Goal: Task Accomplishment & Management: Use online tool/utility

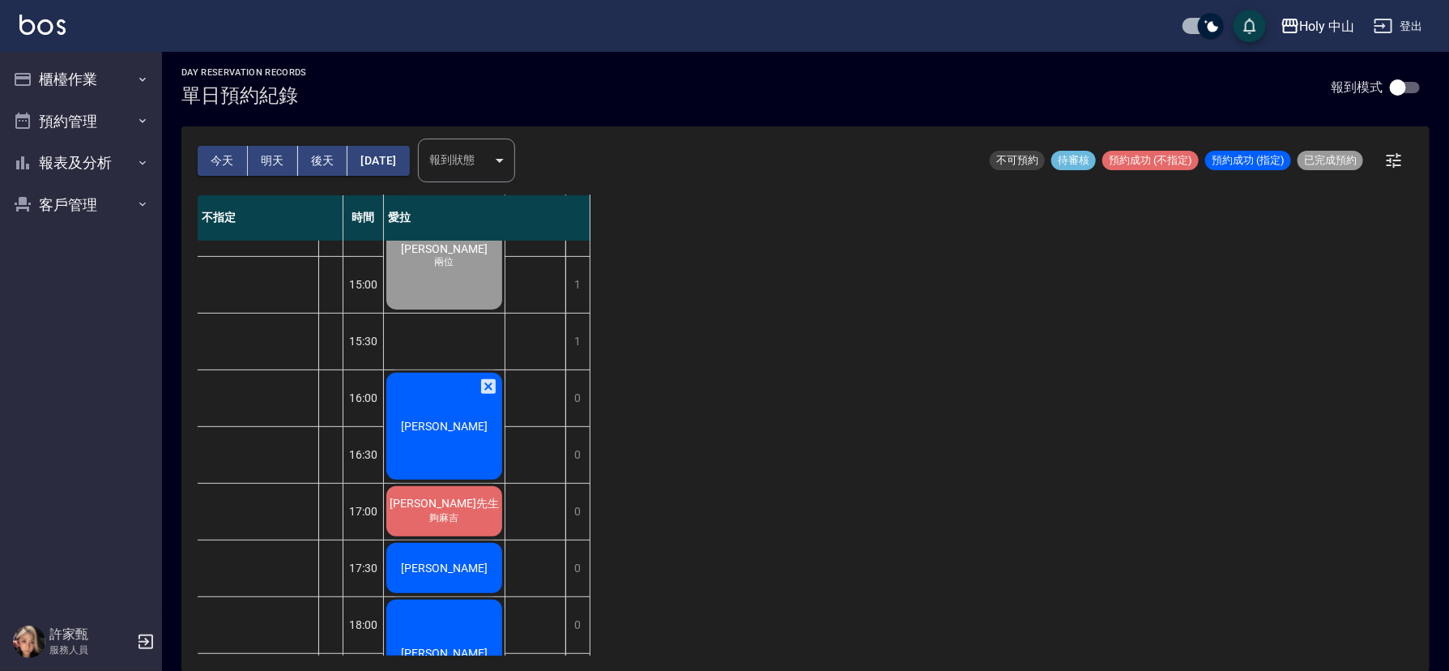
scroll to position [267, 0]
click at [450, 535] on div "[PERSON_NAME]先生 夠[PERSON_NAME]" at bounding box center [444, 512] width 121 height 55
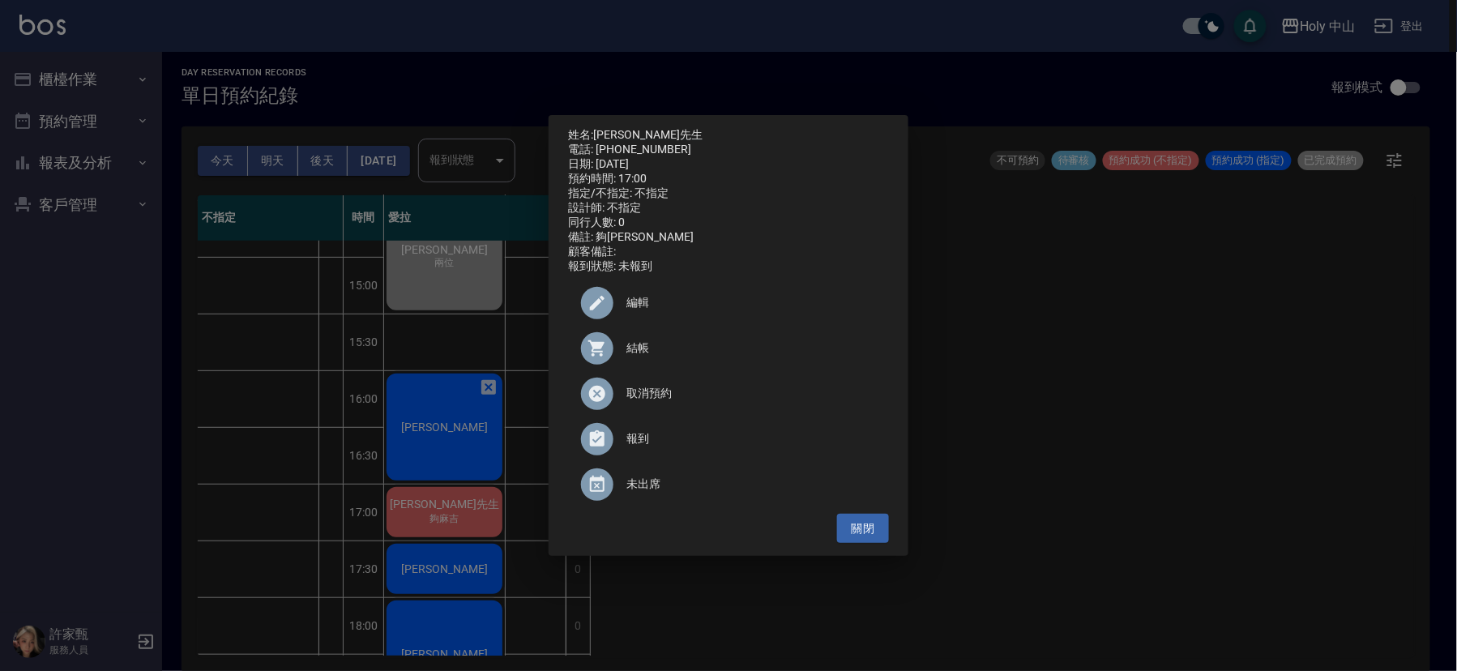
click at [634, 351] on span "結帳" at bounding box center [751, 347] width 250 height 17
click at [484, 448] on div "姓名: 林先生 電話: 0935305726 日期: 2025/09/14 預約時間: 17:00 指定/不指定: 不指定 設計師: 不指定 同行人數: 0 …" at bounding box center [728, 335] width 1457 height 671
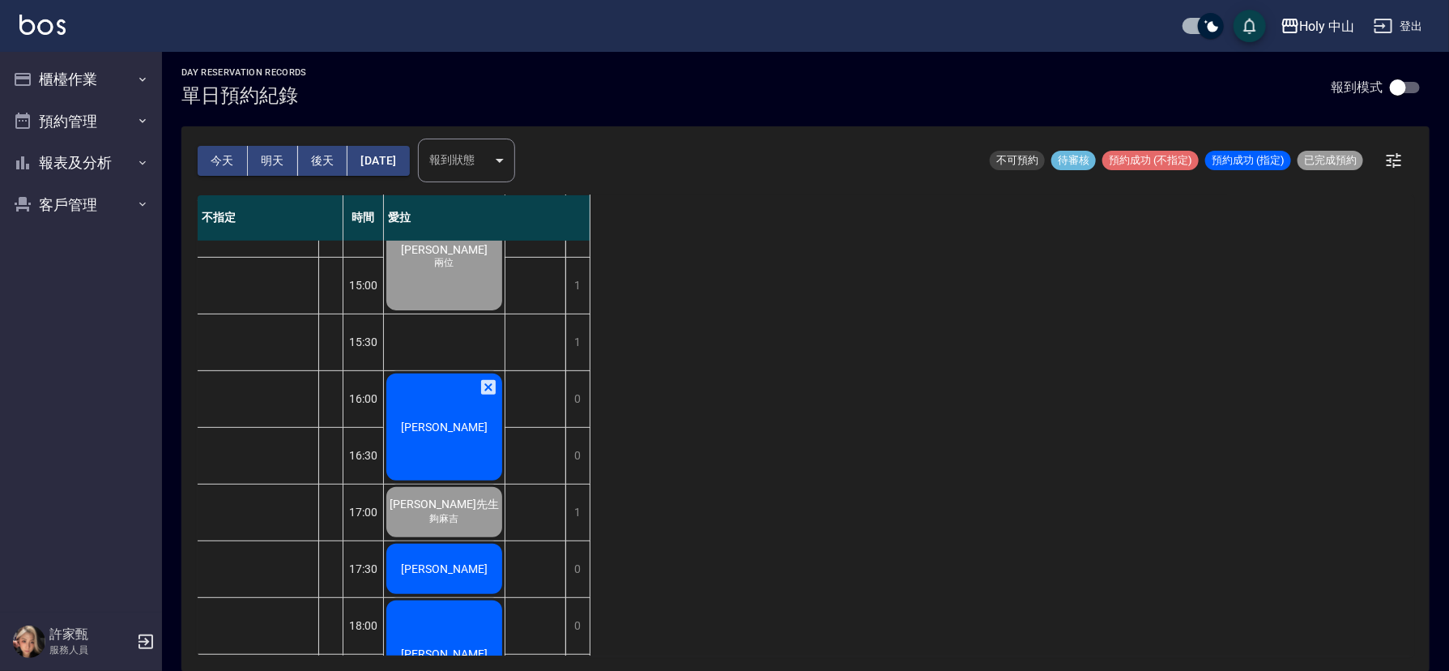
click at [477, 448] on div "吳榮哲" at bounding box center [444, 427] width 121 height 112
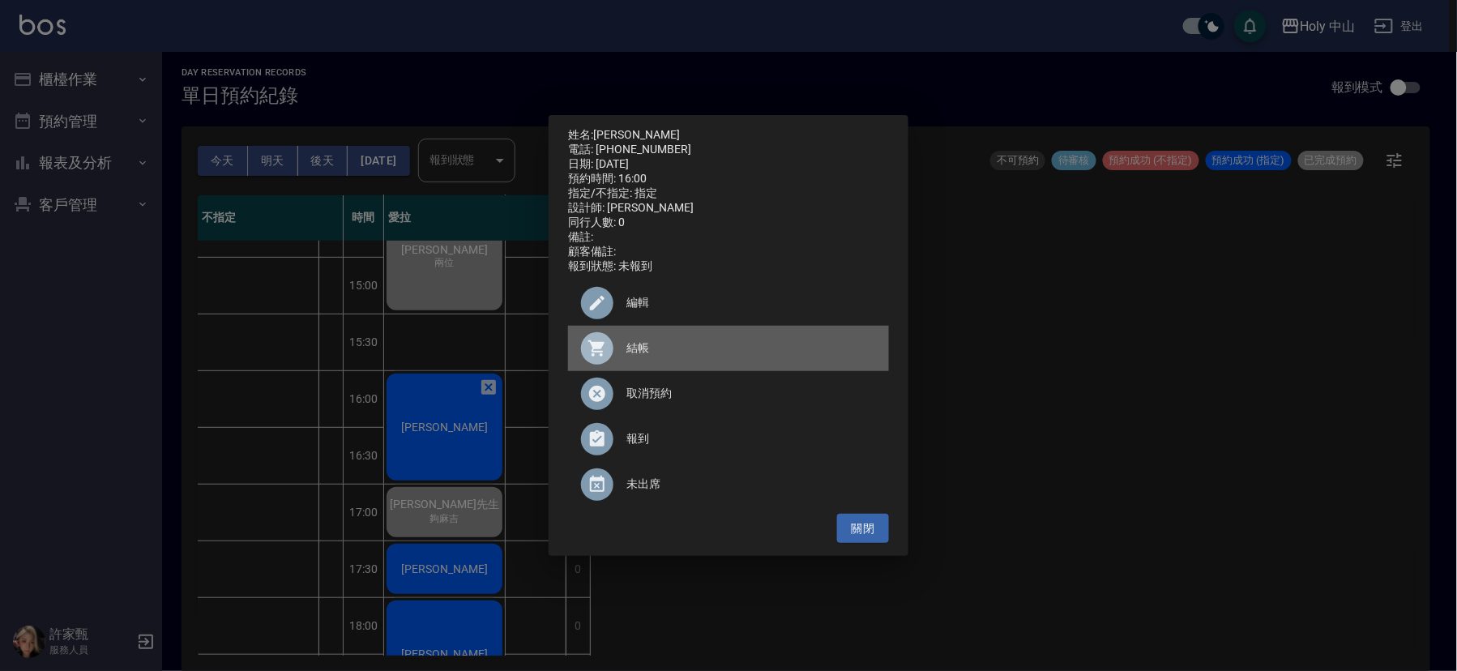
click at [626, 349] on span "結帳" at bounding box center [751, 347] width 250 height 17
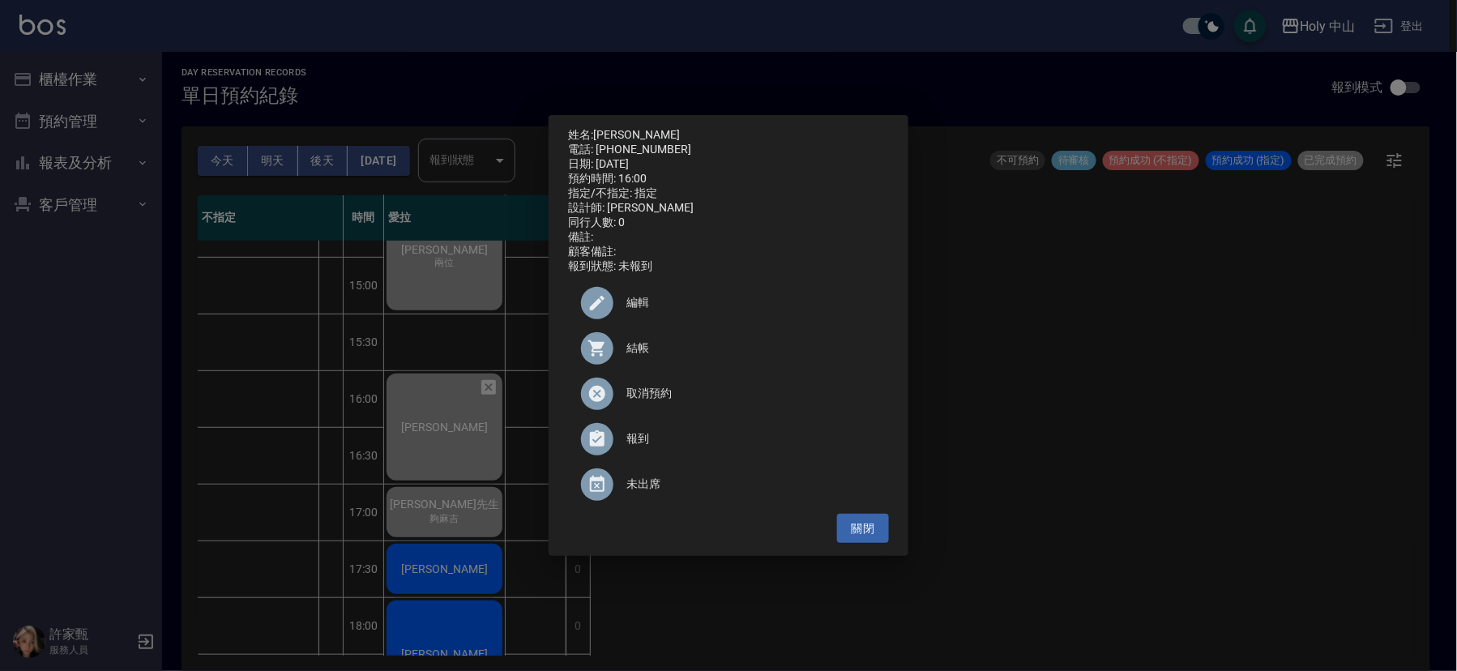
click at [458, 431] on div "姓名: 吳榮哲 電話: 0916626669 日期: 2025/09/14 預約時間: 16:00 指定/不指定: 指定 設計師: 愛拉 同行人數: 0 備註…" at bounding box center [728, 335] width 1457 height 671
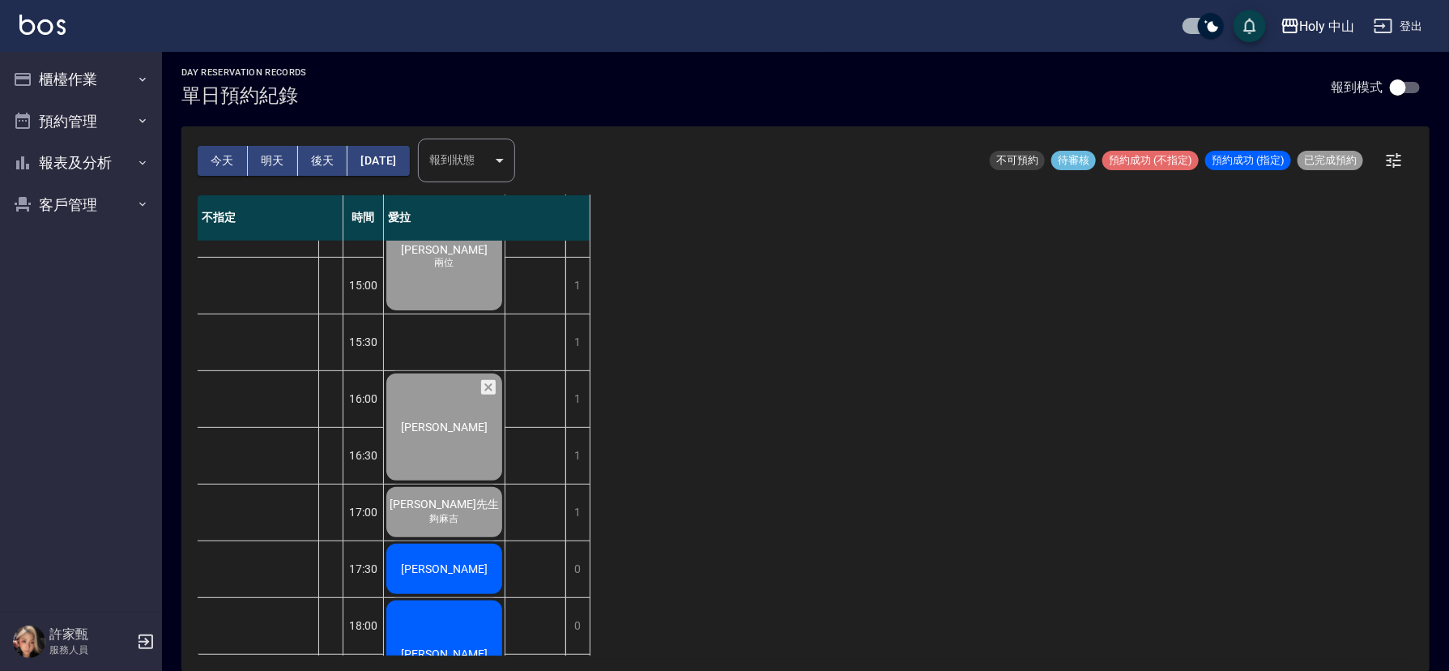
click at [458, 431] on span "吳榮哲" at bounding box center [444, 426] width 93 height 13
click at [429, 423] on span "吳榮哲" at bounding box center [444, 426] width 93 height 13
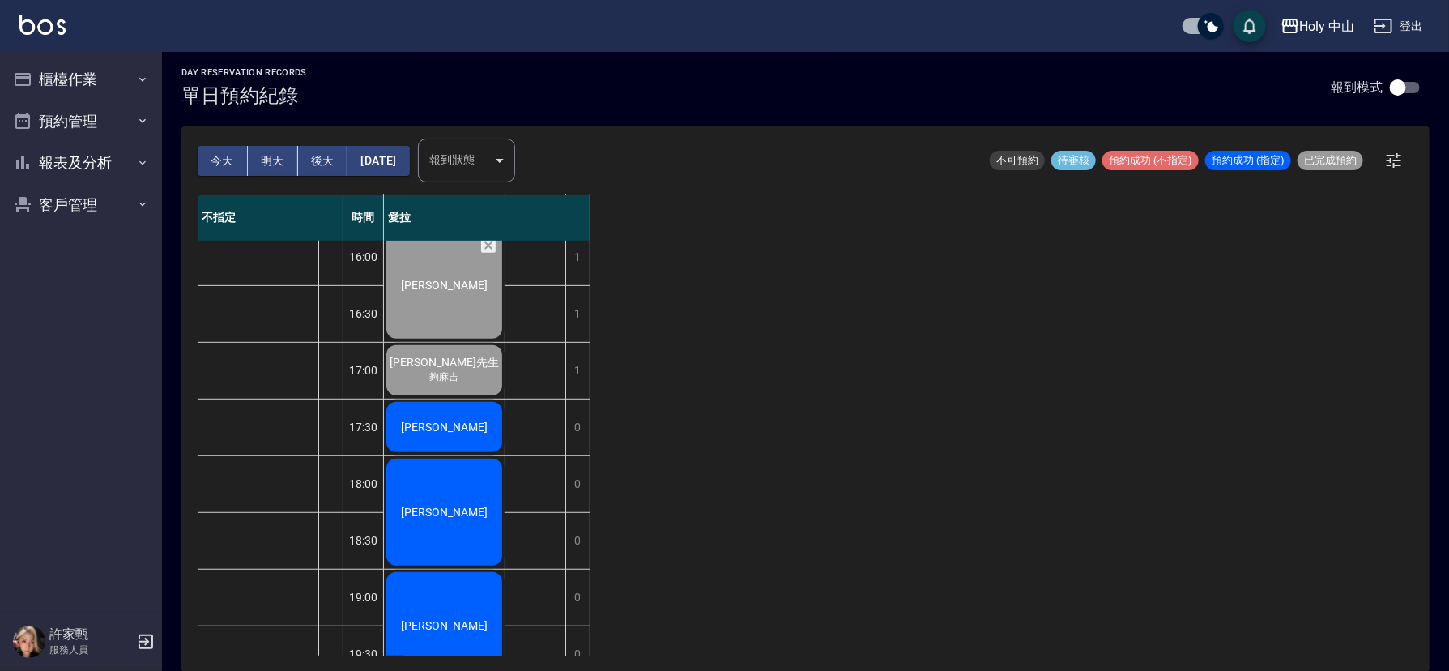
scroll to position [510, 0]
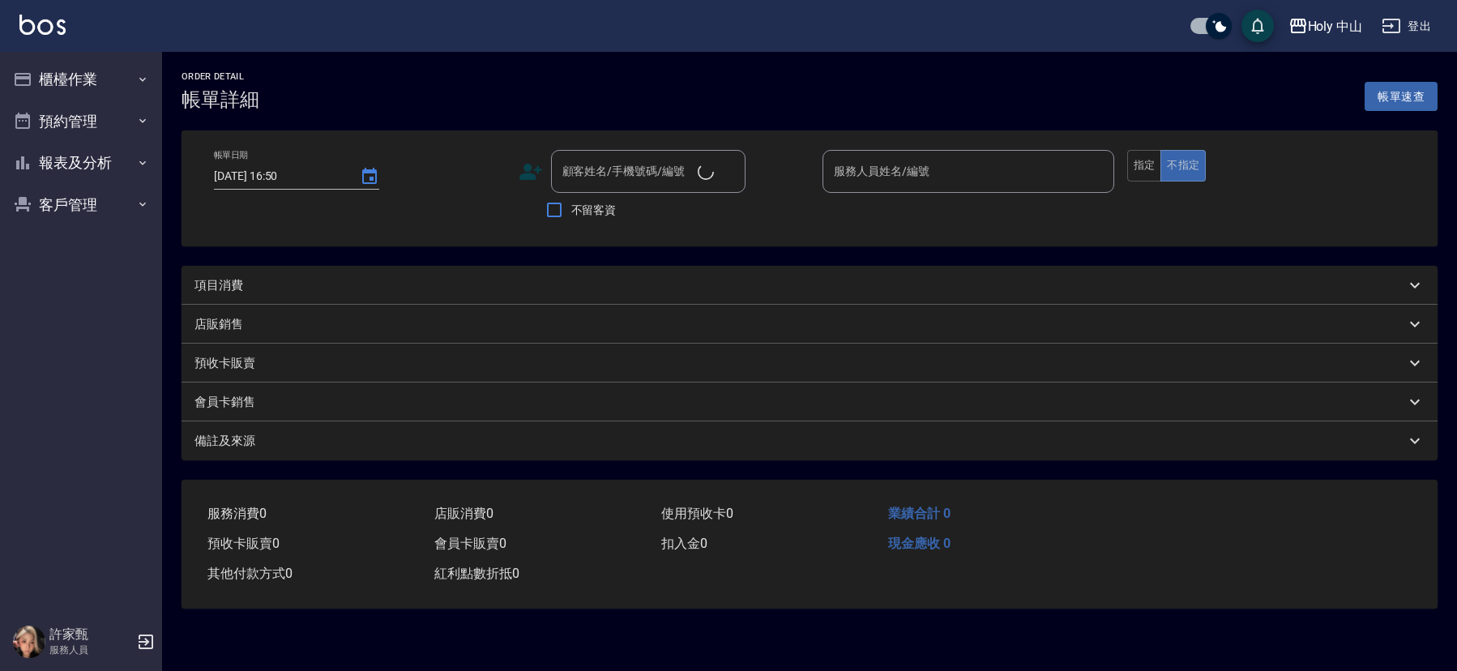
click at [262, 289] on div "項目消費" at bounding box center [799, 285] width 1210 height 17
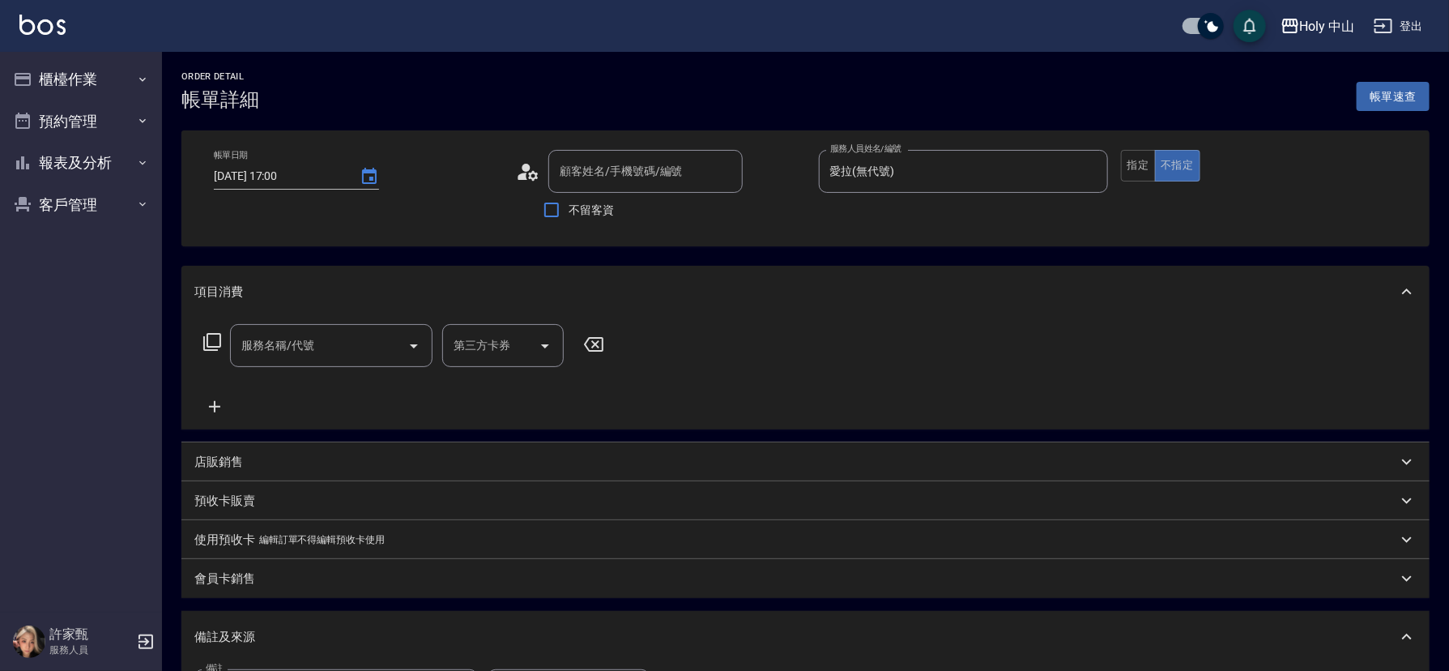
type input "2025/09/14 17:00"
type input "愛拉(無代號)"
type input "夠麻吉"
type input "林先生/0935305726/null"
click at [315, 353] on input "服務名稱/代號" at bounding box center [319, 345] width 164 height 28
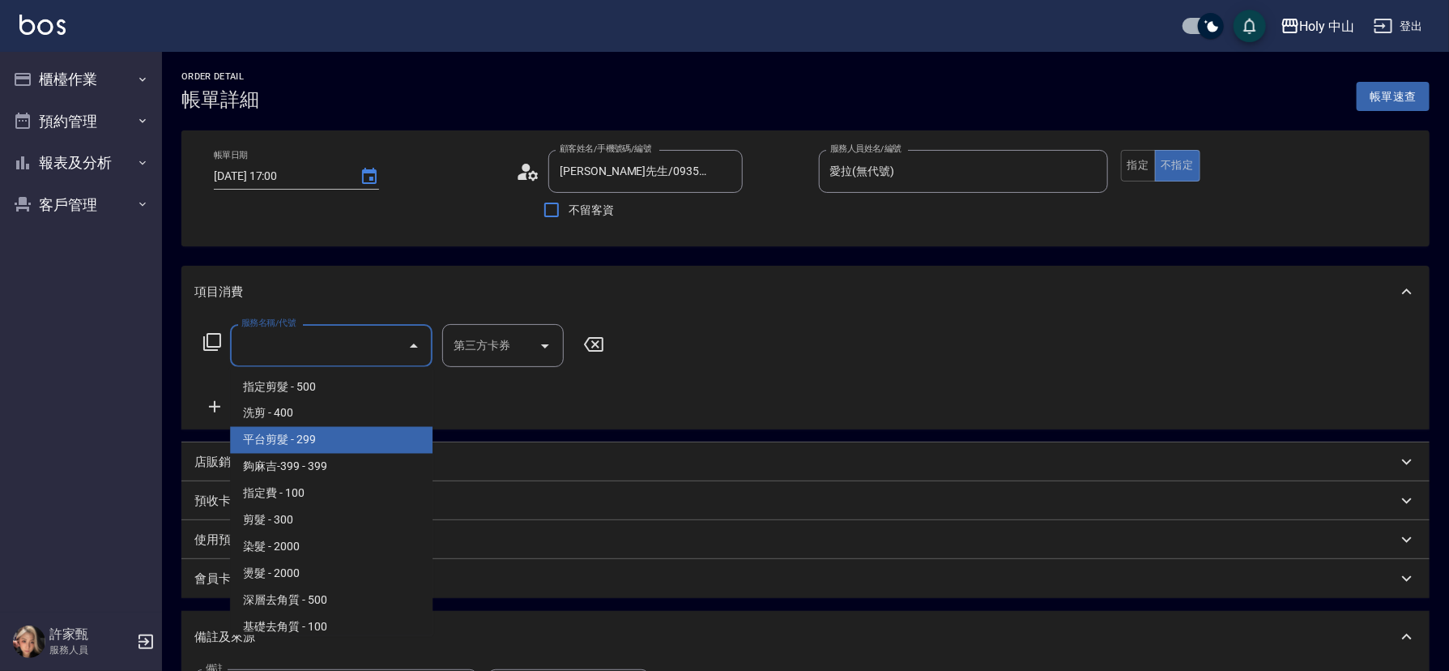
click at [311, 435] on span "平台剪髮 - 299" at bounding box center [331, 440] width 203 height 27
type input "平台剪髮(4)"
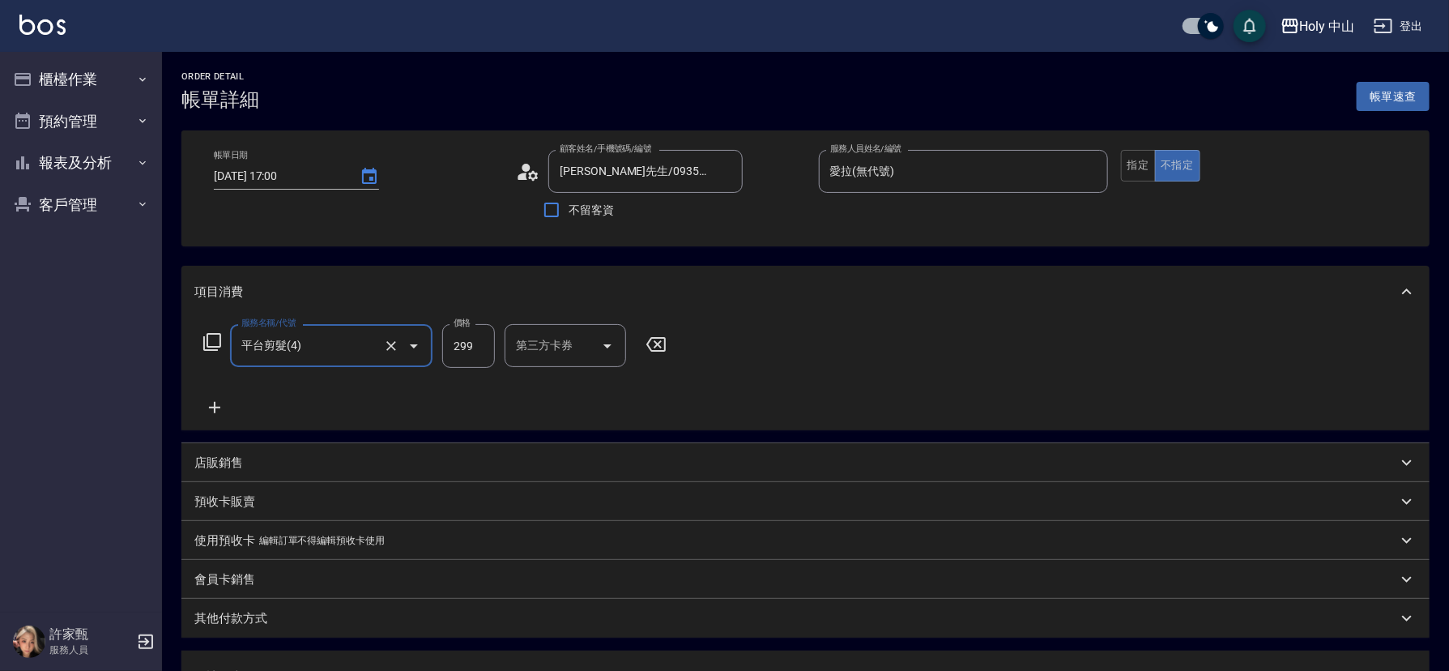
click at [572, 346] on input "第三方卡券" at bounding box center [553, 345] width 83 height 28
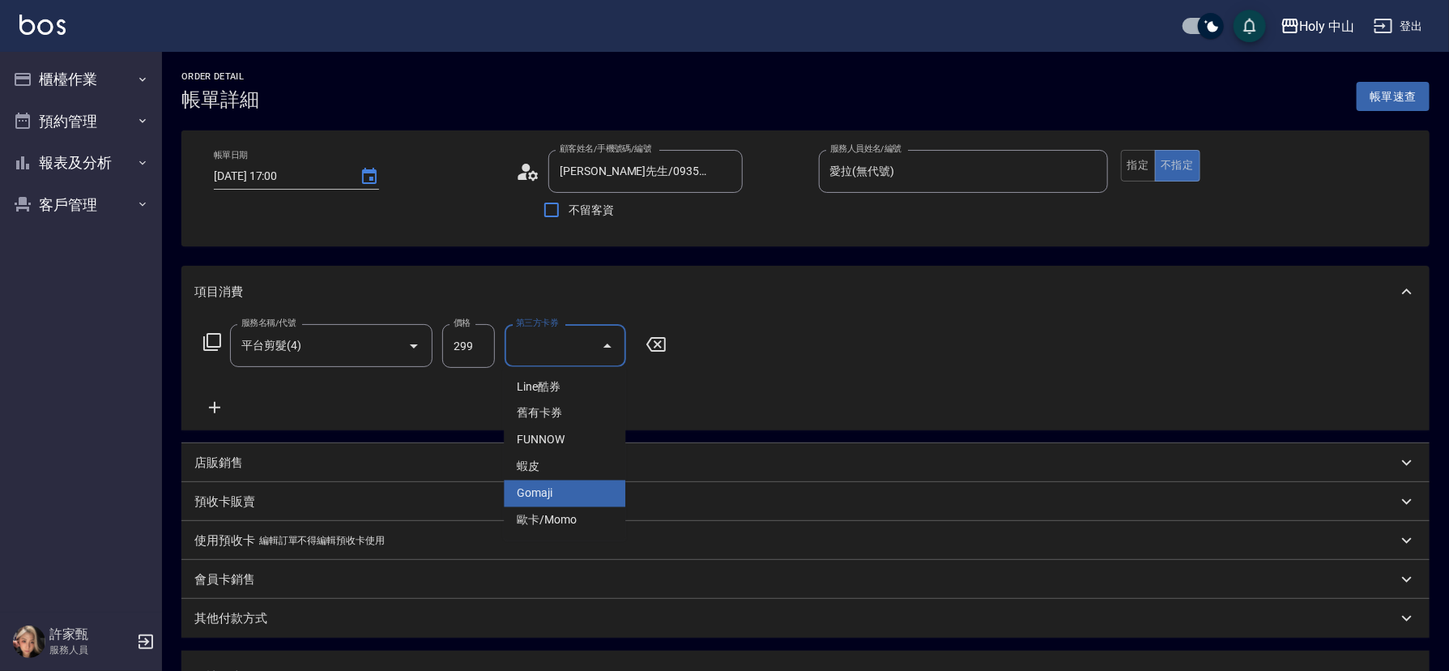
click at [536, 485] on span "Gomaji" at bounding box center [565, 493] width 122 height 27
type input "Gomaji"
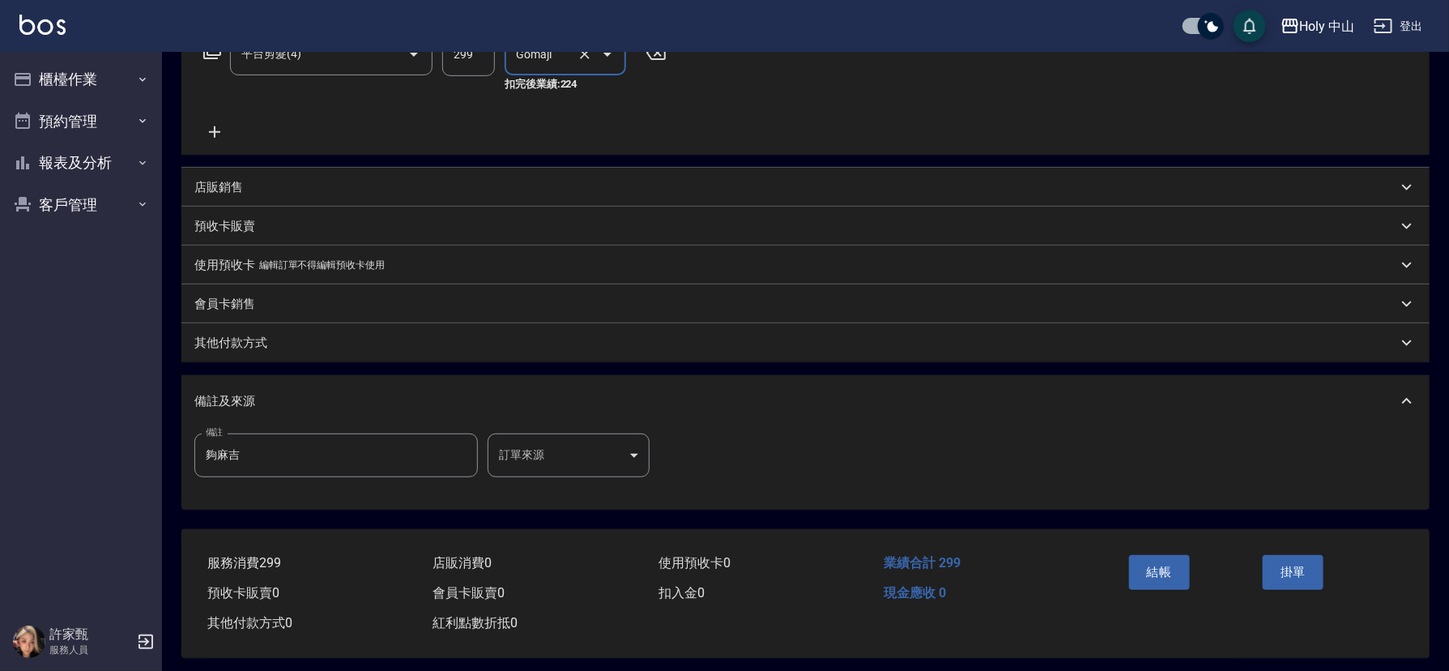
scroll to position [304, 0]
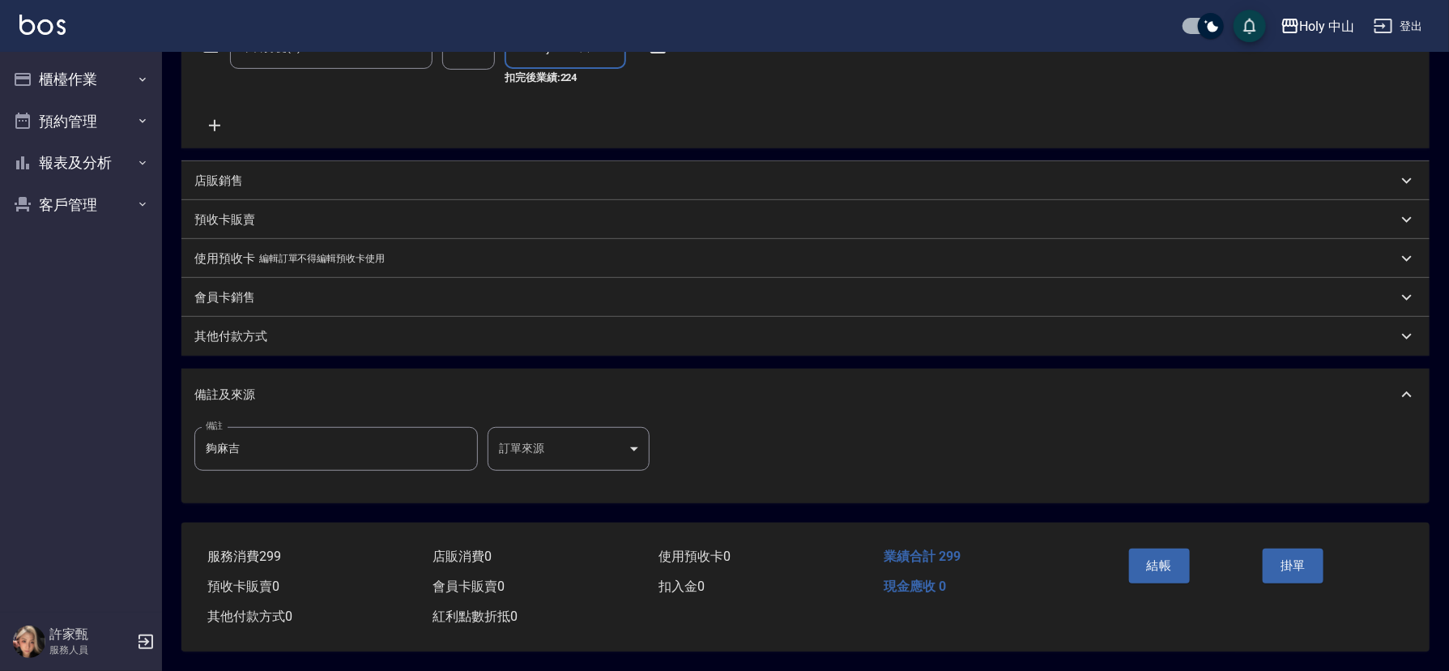
click at [588, 433] on body "Holy 中山 登出 櫃檯作業 打帳單 帳單列表 營業儀表板 現場電腦打卡 預約管理 預約管理 單日預約紀錄 單週預約紀錄 報表及分析 報表目錄 店家日報表 …" at bounding box center [724, 186] width 1449 height 969
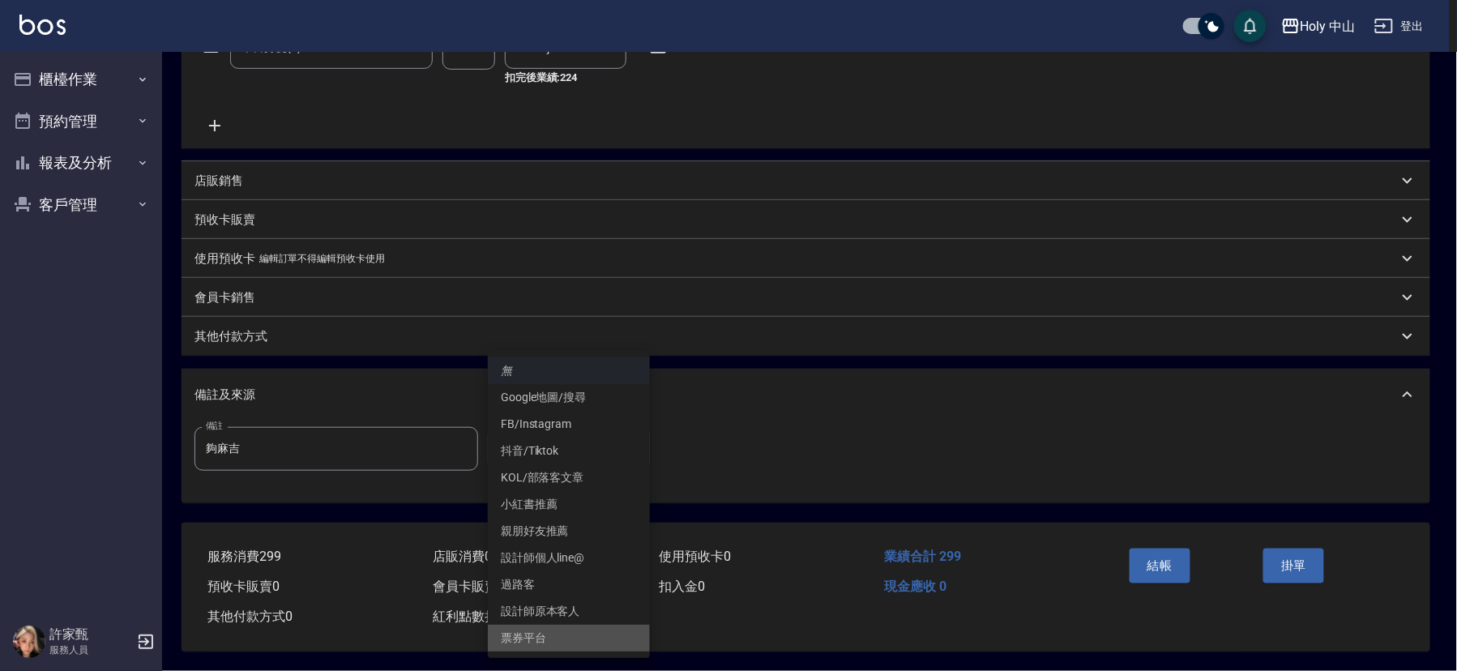
click at [562, 629] on li "票券平台" at bounding box center [569, 638] width 162 height 27
type input "票券平台"
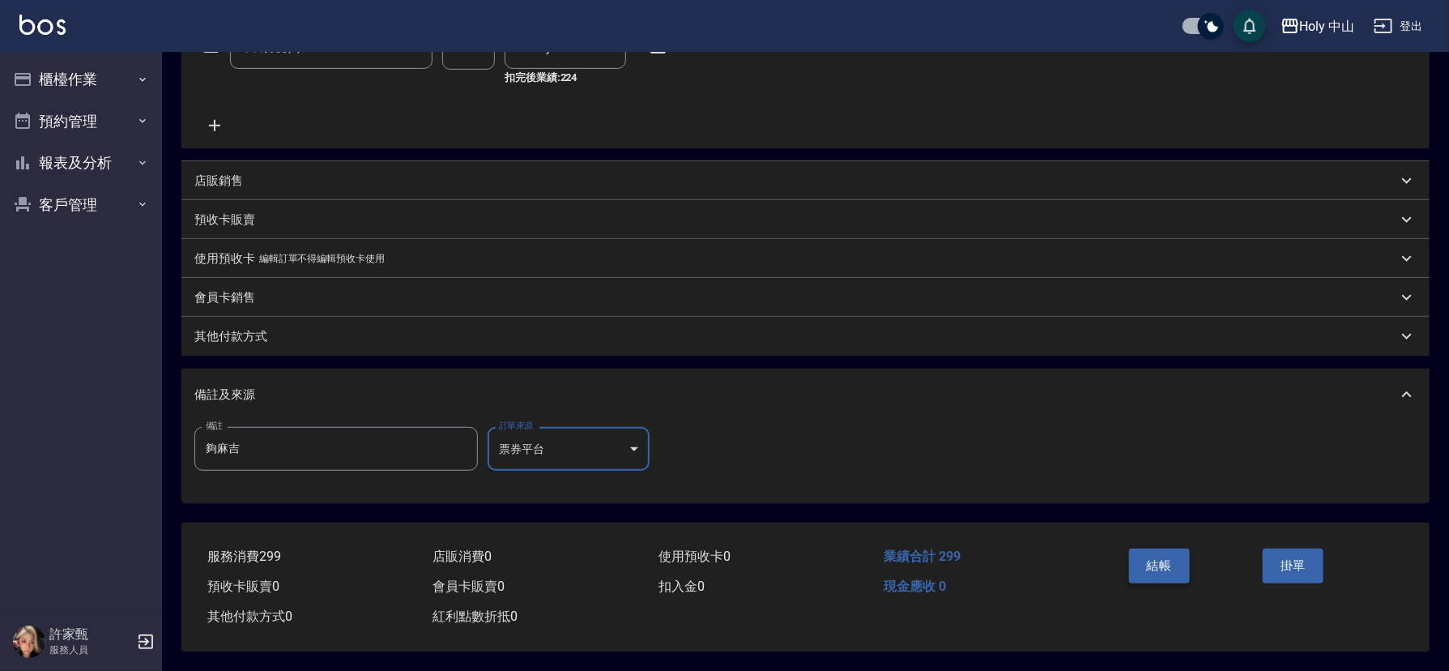
click at [1153, 563] on button "結帳" at bounding box center [1159, 566] width 61 height 34
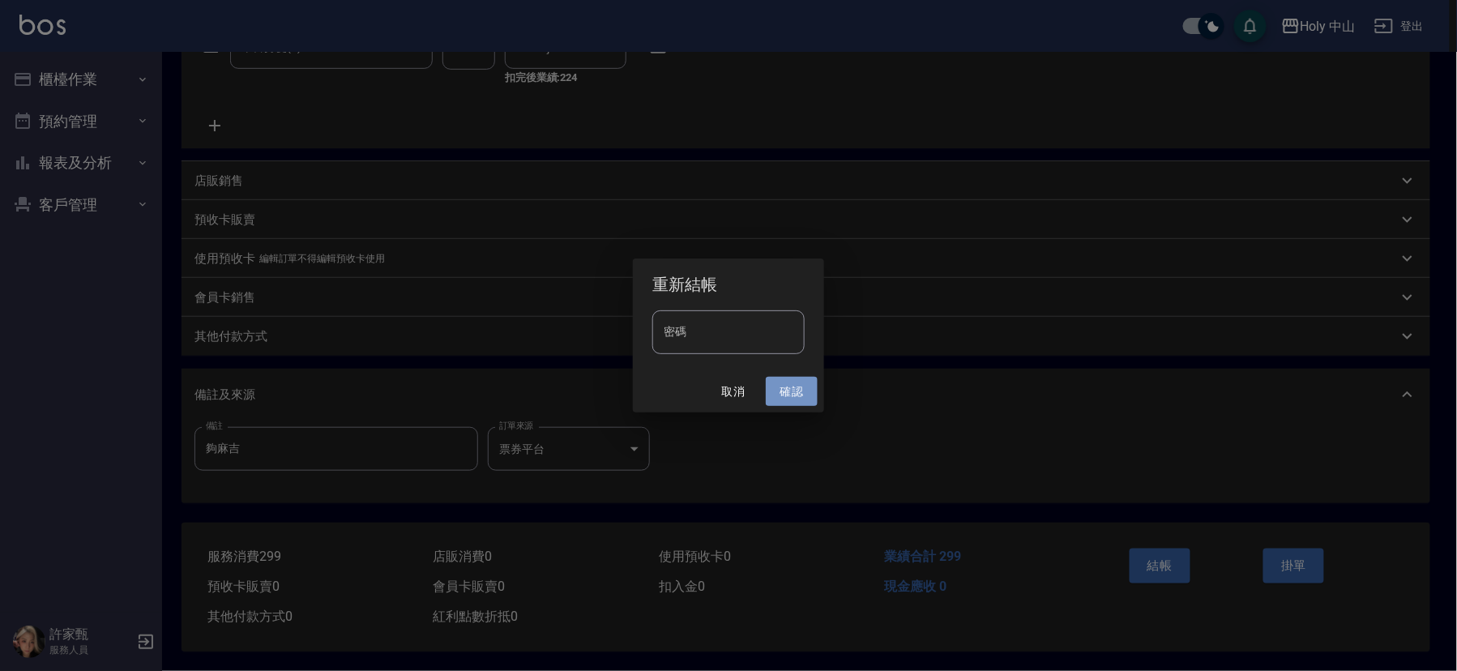
click at [792, 393] on button "確認" at bounding box center [792, 392] width 52 height 30
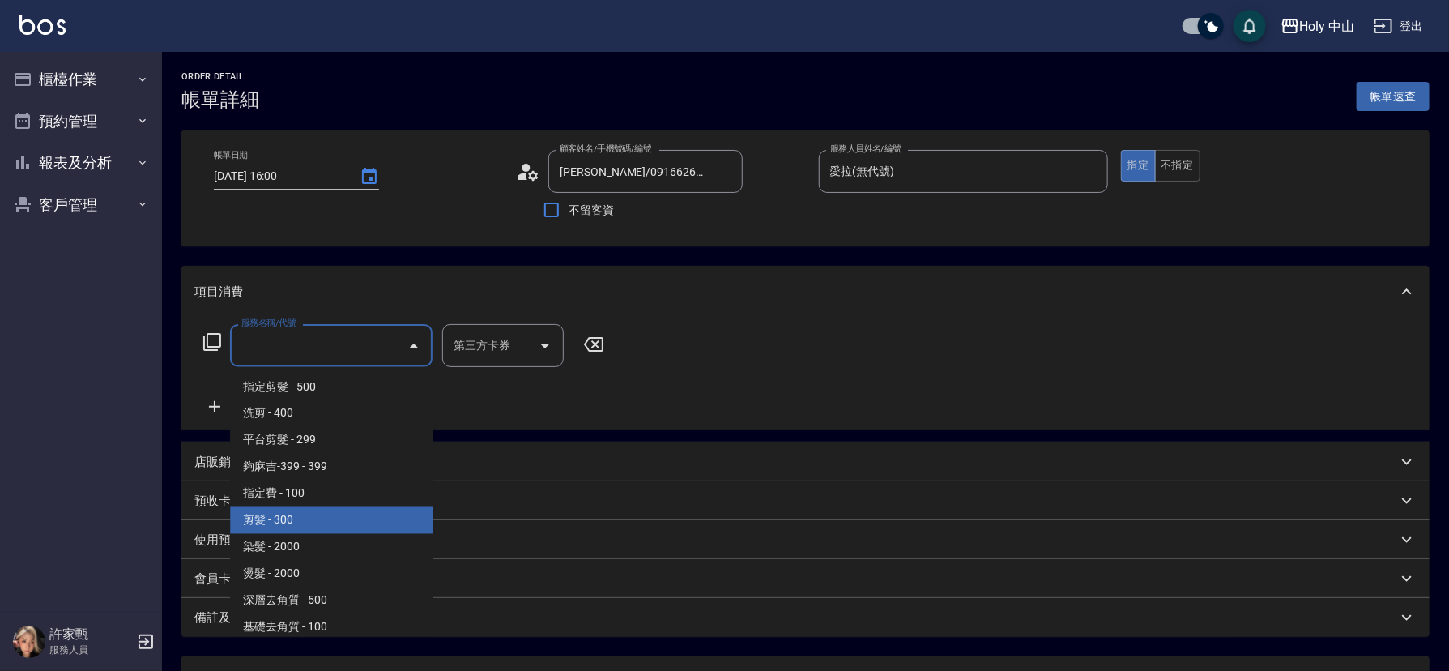
click at [304, 514] on span "剪髮 - 300" at bounding box center [331, 520] width 203 height 27
type input "剪髮(C02)"
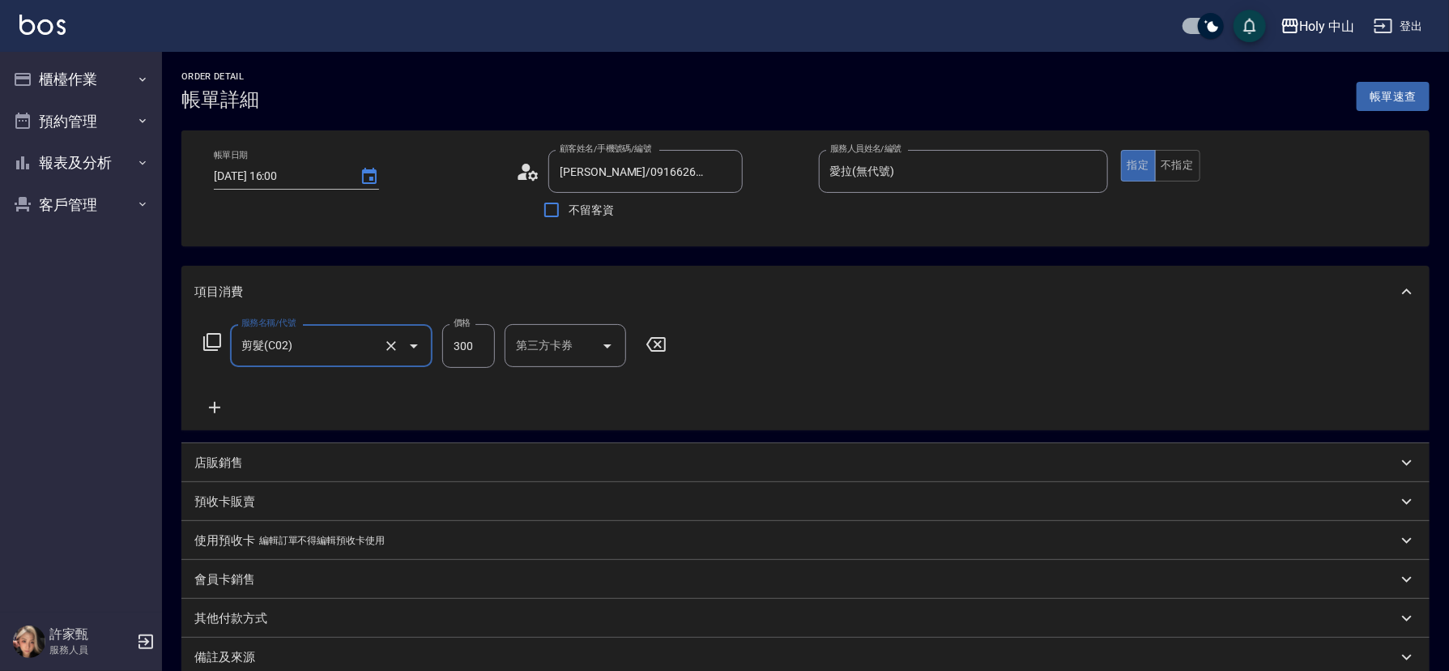
click at [487, 354] on input "300" at bounding box center [468, 346] width 53 height 44
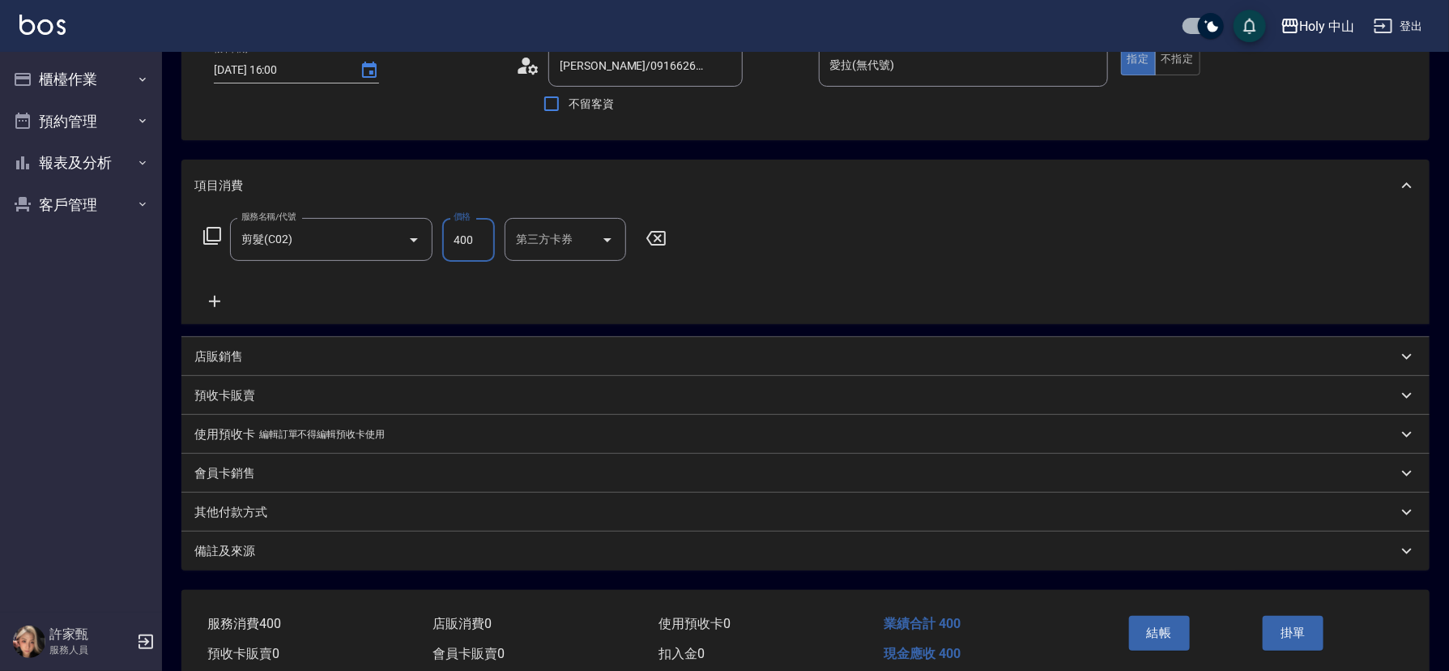
scroll to position [179, 0]
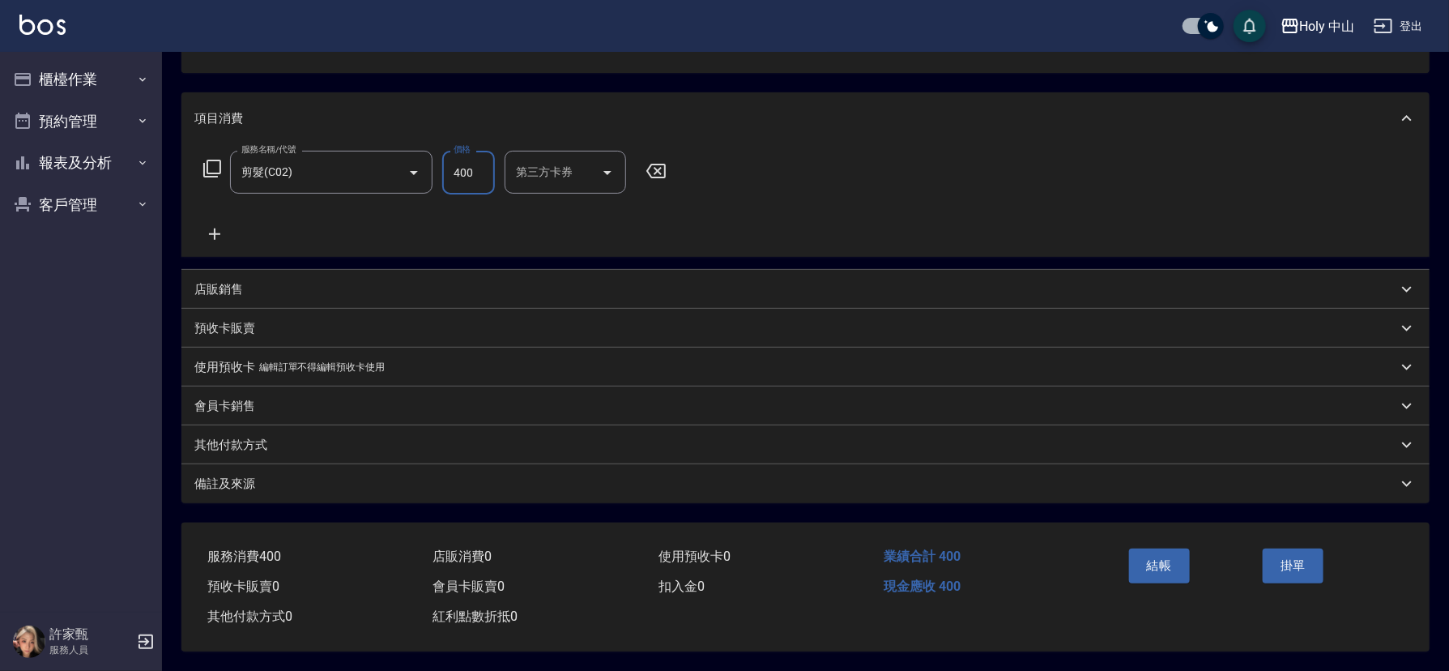
type input "400"
click at [958, 476] on div "備註及來源" at bounding box center [795, 484] width 1203 height 17
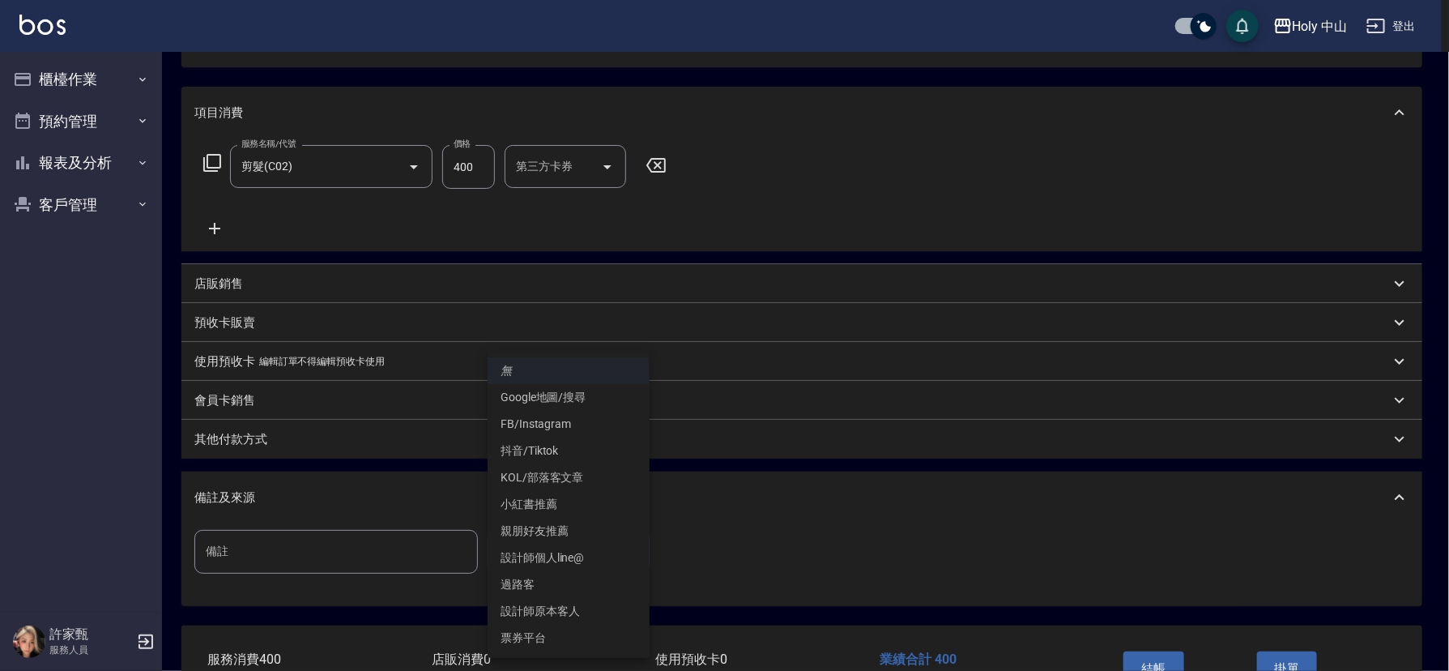
click at [599, 556] on body "Holy 中山 登出 櫃檯作業 打帳單 帳單列表 營業儀表板 現場電腦打卡 預約管理 預約管理 單日預約紀錄 單週預約紀錄 報表及分析 報表目錄 店家日報表 …" at bounding box center [724, 297] width 1449 height 953
click at [581, 602] on li "設計師原本客人" at bounding box center [569, 611] width 162 height 27
type input "設計師原本客人"
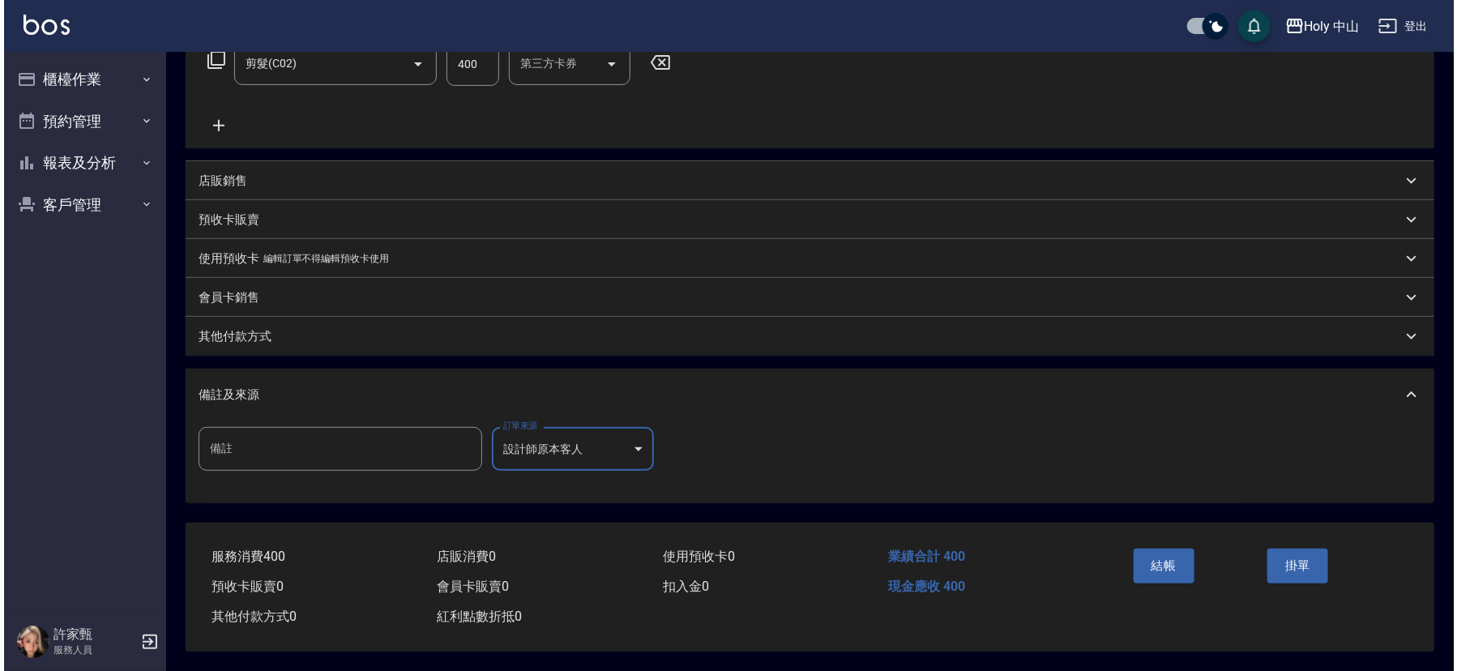
scroll to position [288, 0]
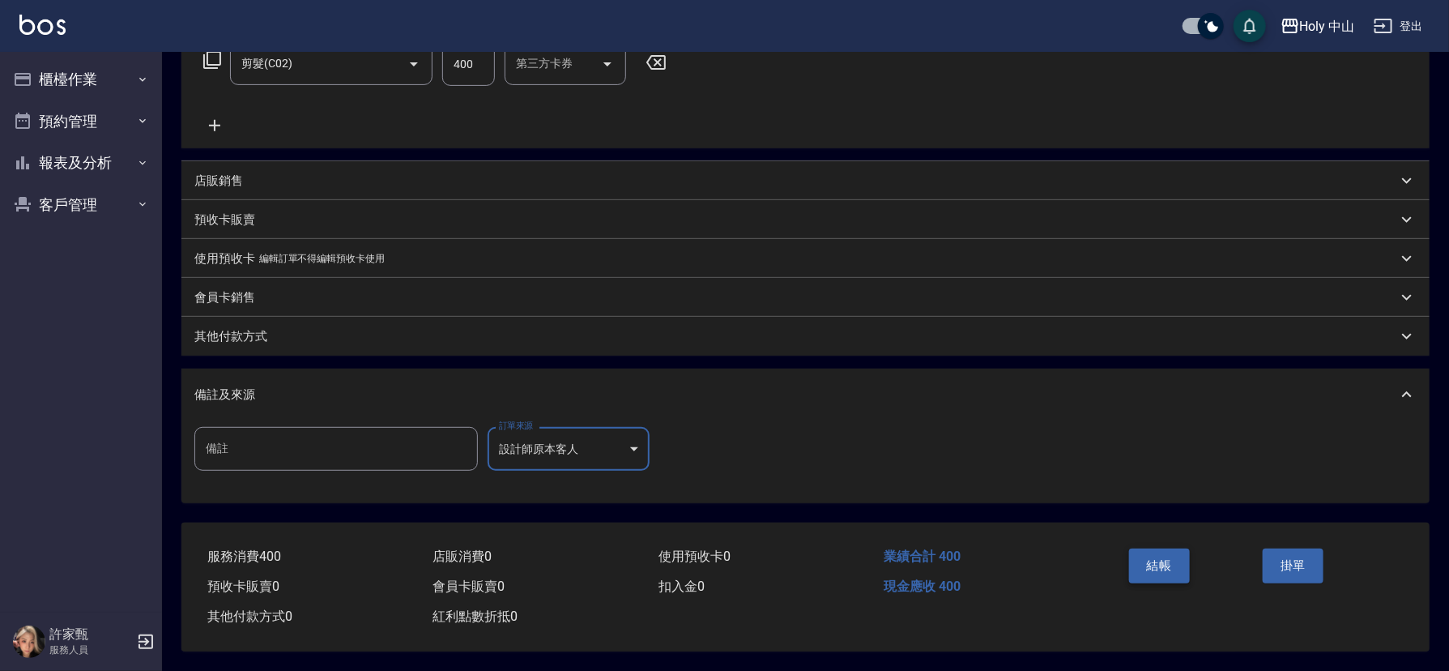
click at [1176, 552] on button "結帳" at bounding box center [1159, 566] width 61 height 34
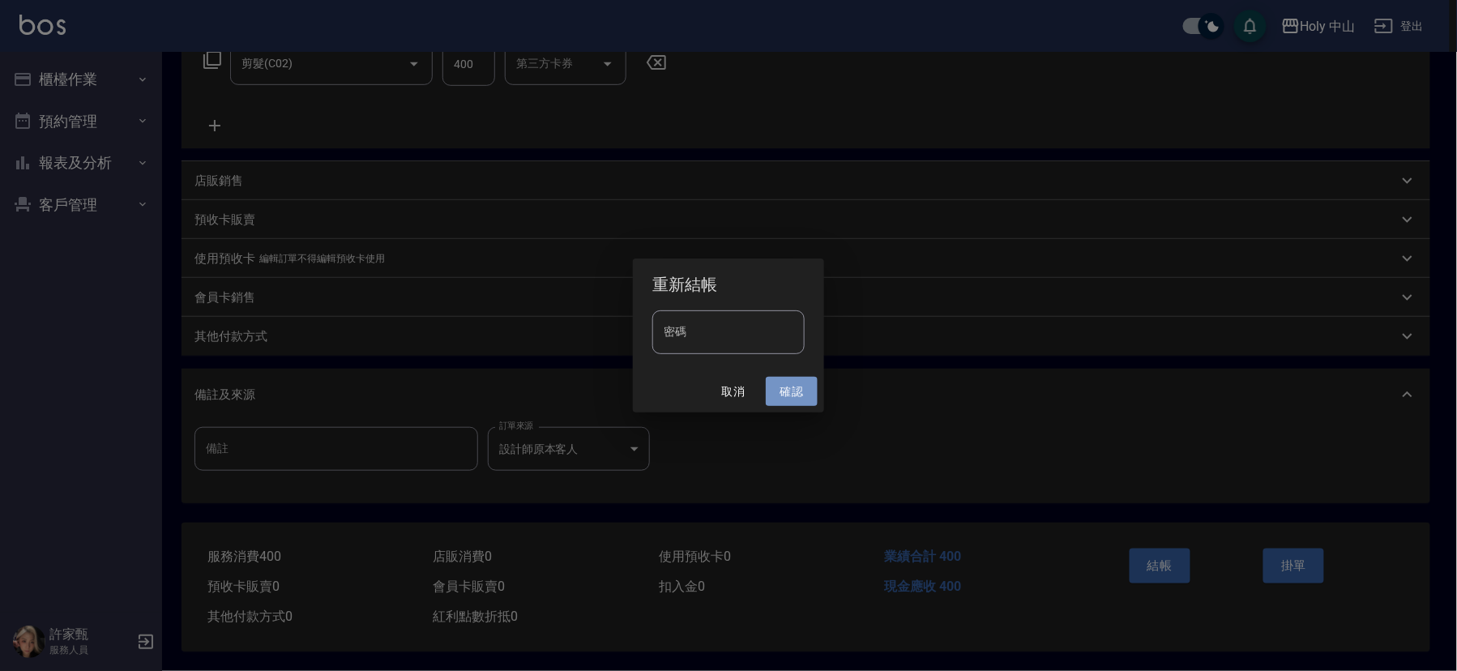
click at [800, 394] on button "確認" at bounding box center [792, 392] width 52 height 30
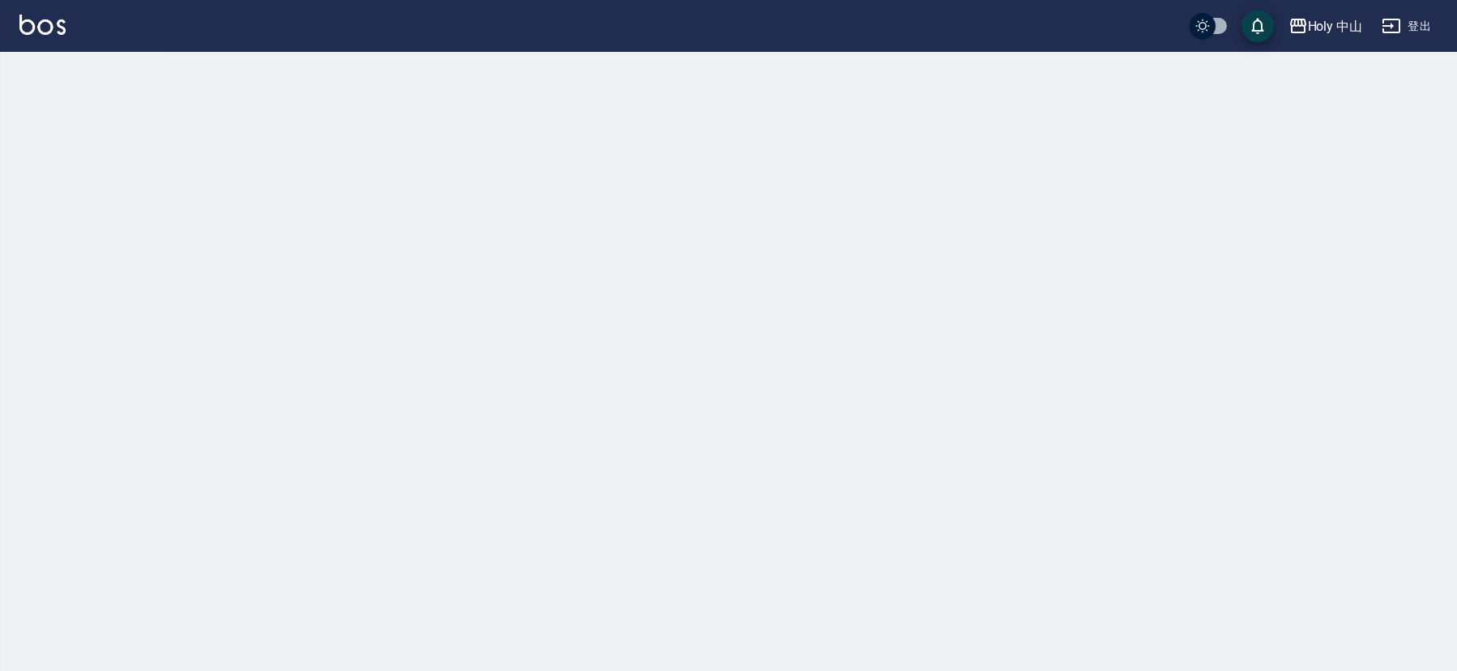
checkbox input "true"
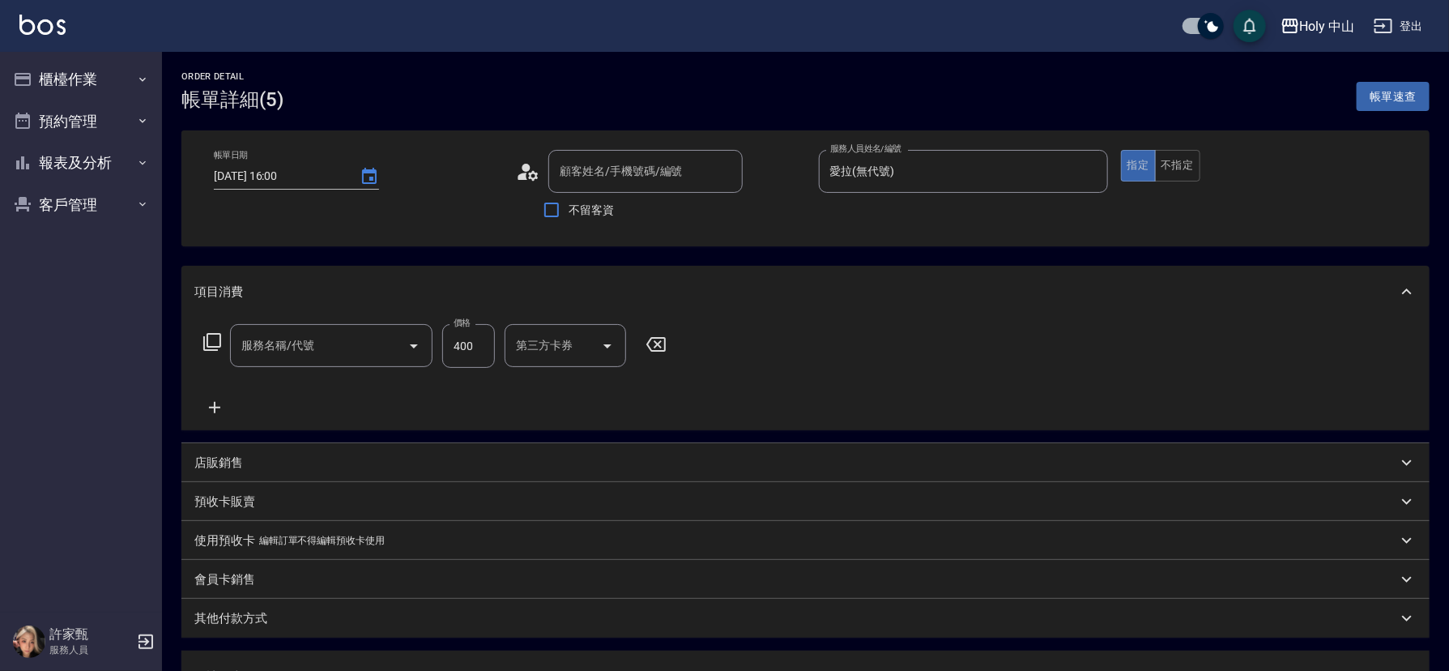
type input "2025/09/14 16:00"
type input "愛拉(無代號)"
type input "設計師原本客人"
type input "剪髮(C02)"
type input "吳榮哲/0916626669/"
